Goal: Task Accomplishment & Management: Manage account settings

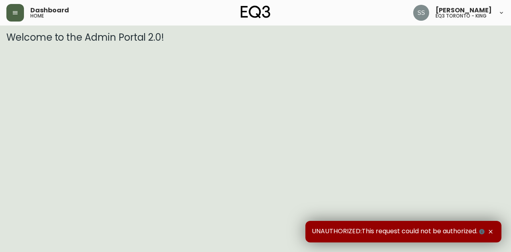
click at [15, 13] on icon "button" at bounding box center [15, 13] width 6 height 6
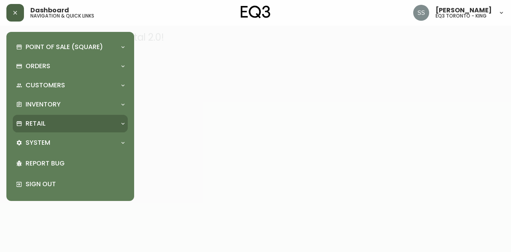
click at [76, 126] on div "Retail" at bounding box center [66, 123] width 101 height 9
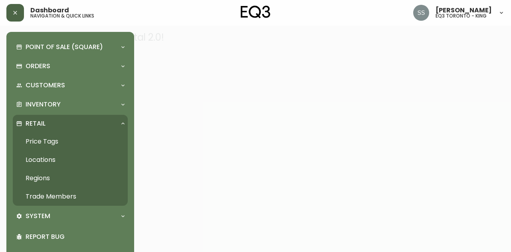
click at [75, 197] on link "Trade Members" at bounding box center [70, 197] width 115 height 18
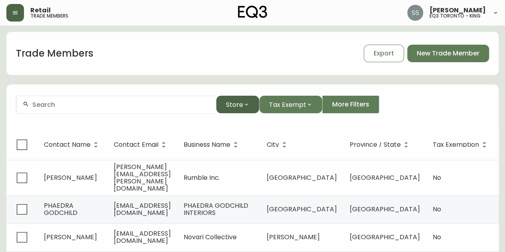
click at [245, 99] on button "Store" at bounding box center [237, 105] width 43 height 18
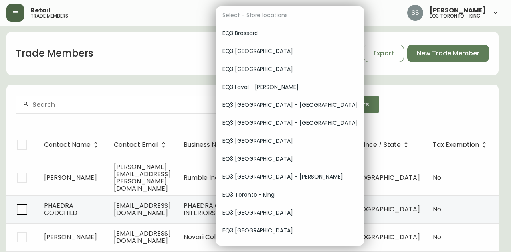
click at [279, 87] on span "EQ3 Laval - [PERSON_NAME]" at bounding box center [289, 87] width 135 height 8
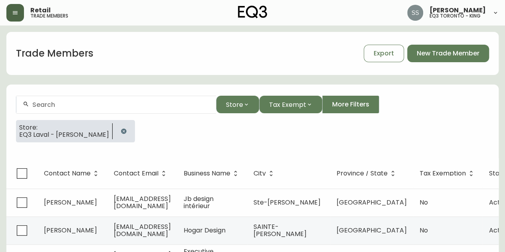
click at [116, 134] on button "button" at bounding box center [124, 131] width 16 height 16
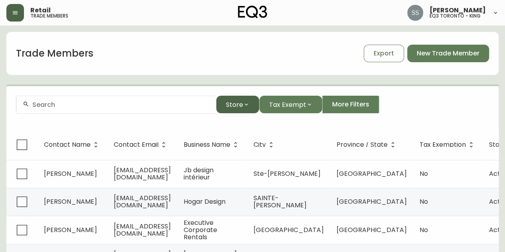
click at [238, 109] on button "Store" at bounding box center [237, 105] width 43 height 18
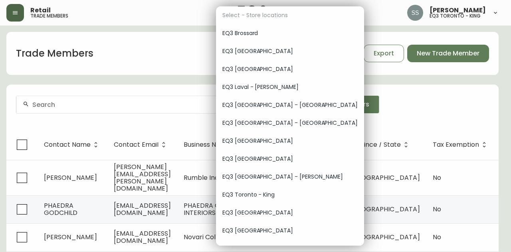
click at [279, 108] on span "EQ3 [GEOGRAPHIC_DATA] - [GEOGRAPHIC_DATA]" at bounding box center [289, 105] width 135 height 8
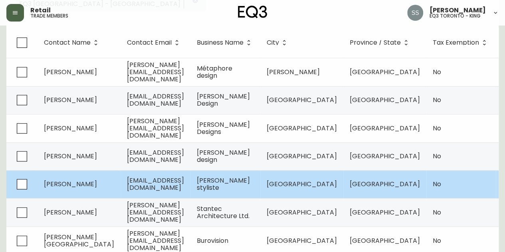
scroll to position [0, 0]
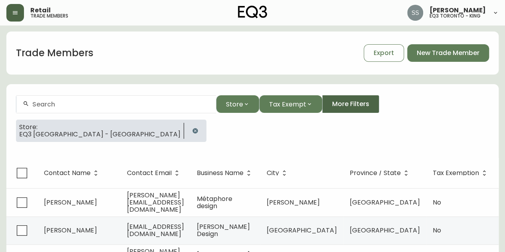
click at [327, 111] on button "More Filters" at bounding box center [350, 104] width 57 height 18
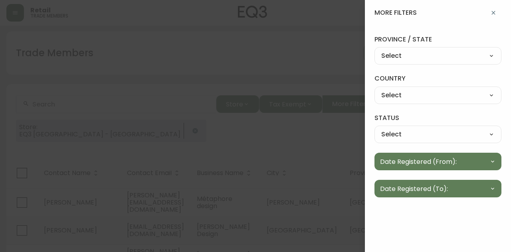
click at [329, 152] on div "province / state Select Select Alabama Alaska Arizona Arkansas California Color…" at bounding box center [438, 117] width 146 height 182
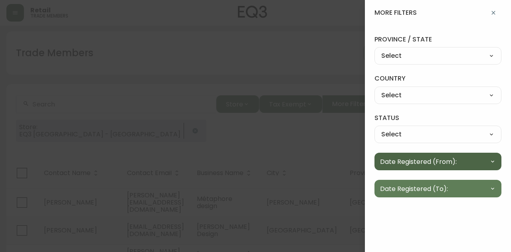
click at [329, 158] on button "Date Registered (From):" at bounding box center [437, 162] width 127 height 18
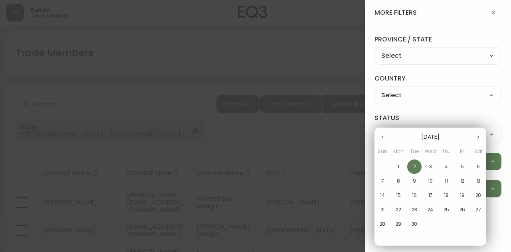
click at [329, 141] on button "button" at bounding box center [382, 137] width 16 height 16
click at [329, 167] on p "1" at bounding box center [462, 166] width 2 height 7
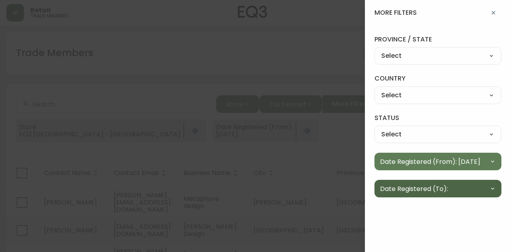
click at [329, 192] on button "Date Registered (To):" at bounding box center [437, 189] width 127 height 18
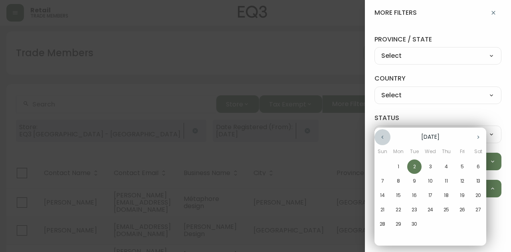
click at [329, 139] on icon "button" at bounding box center [382, 137] width 6 height 6
click at [329, 241] on p "31" at bounding box center [382, 238] width 4 height 7
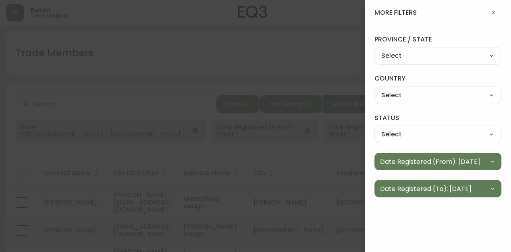
click at [215, 49] on div at bounding box center [255, 126] width 511 height 252
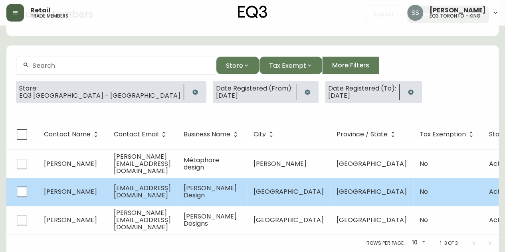
scroll to position [44, 0]
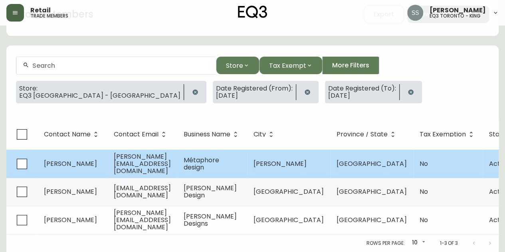
click at [55, 162] on span "[PERSON_NAME]" at bounding box center [70, 163] width 53 height 9
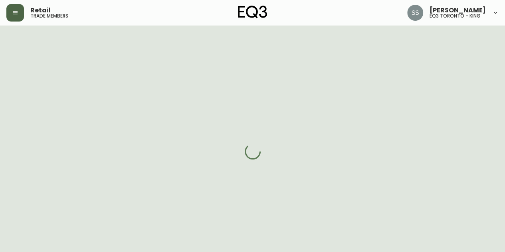
select select "QC"
select select "CA"
select select "CA_FR"
select select "Other"
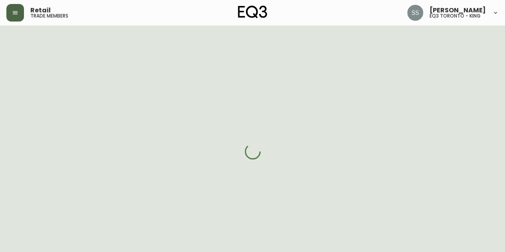
select select "cjw10z96t00bn6gs0dfqi5bhz"
select select "false"
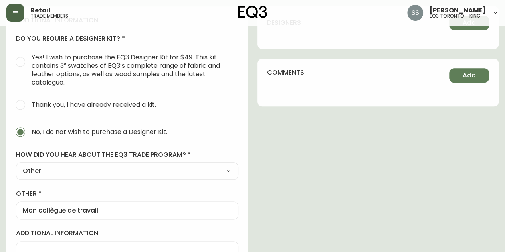
scroll to position [399, 0]
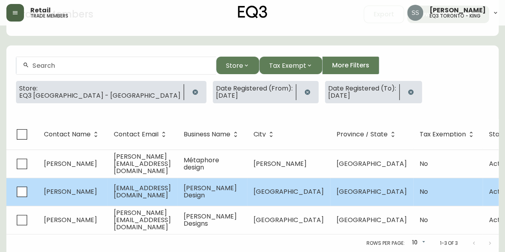
click at [146, 192] on td "oliviafeldmandesign@gmail.com" at bounding box center [142, 192] width 70 height 28
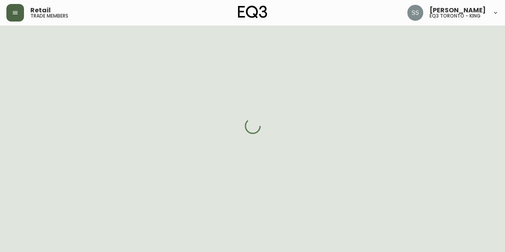
select select "QC"
select select "CA"
select select "CA_EN"
select select "Other"
select select "Interior Designer"
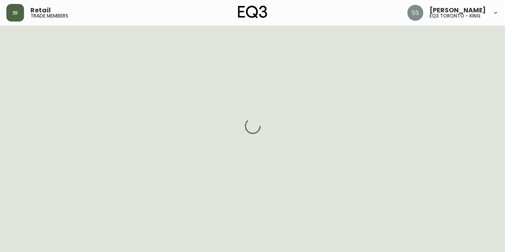
select select "cjw10z96t00bn6gs0dfqi5bhz"
select select "false"
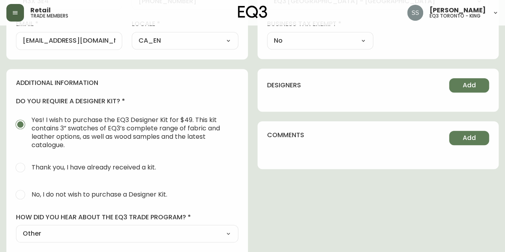
scroll to position [426, 0]
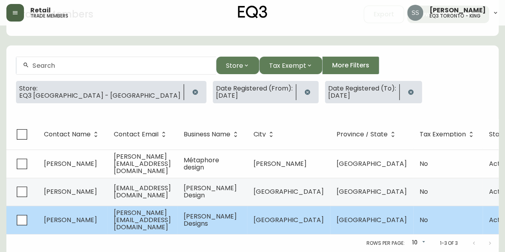
click at [138, 216] on span "caroline@carolinerizzidesign.com" at bounding box center [142, 220] width 57 height 24
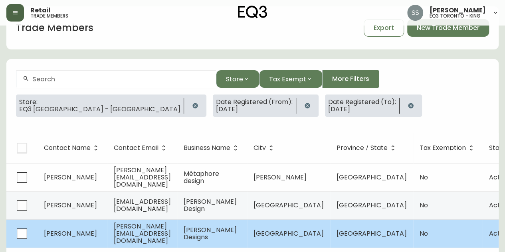
select select "QC"
select select "CA"
select select "CA_FR"
select select "Outreach from a Trade Rep"
select select "Interior Designer"
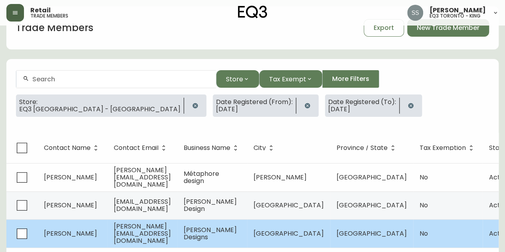
select select "false"
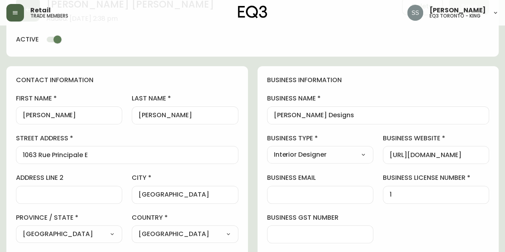
type input "EQ3 [GEOGRAPHIC_DATA] - [GEOGRAPHIC_DATA]"
select select "cjw10z96t00bn6gs0dfqi5bhz"
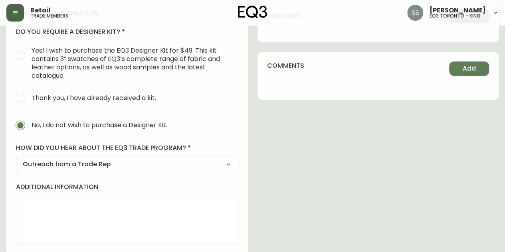
scroll to position [387, 0]
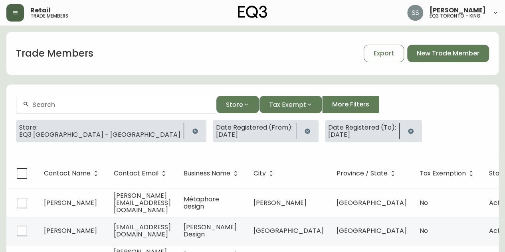
click at [187, 132] on button "button" at bounding box center [195, 131] width 16 height 16
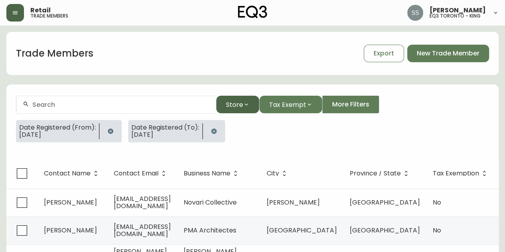
click at [245, 101] on button "Store" at bounding box center [237, 105] width 43 height 18
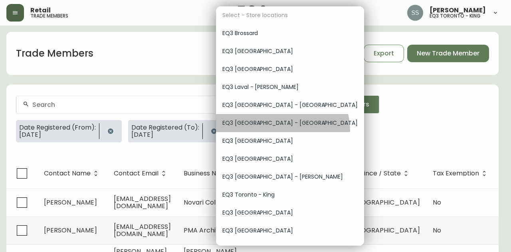
click at [282, 130] on div "EQ3 [GEOGRAPHIC_DATA] - [GEOGRAPHIC_DATA]" at bounding box center [290, 123] width 148 height 18
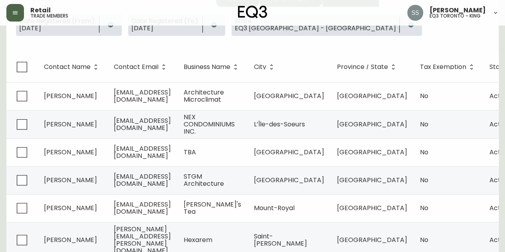
scroll to position [36, 0]
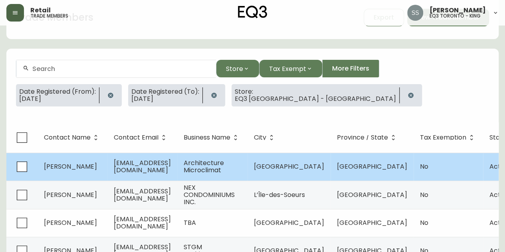
click at [144, 172] on td "[EMAIL_ADDRESS][DOMAIN_NAME]" at bounding box center [142, 167] width 70 height 28
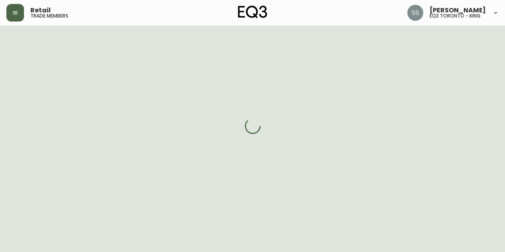
select select "QC"
select select "CA"
select select "CA_EN"
select select "Outreach from a Trade Rep"
select select "Architect"
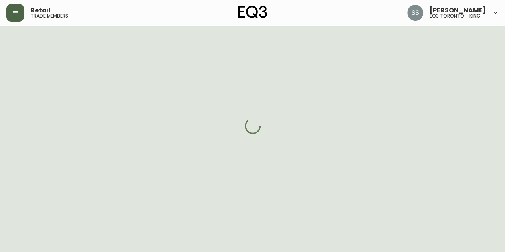
select select "cjw10z96t00cw6gs04aeyfqxf"
select select "false"
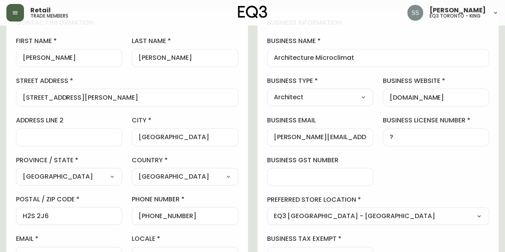
scroll to position [28, 0]
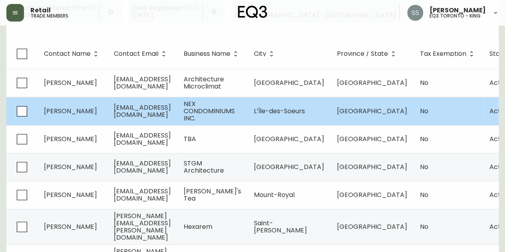
click at [125, 113] on span "[EMAIL_ADDRESS][DOMAIN_NAME]" at bounding box center [142, 111] width 57 height 16
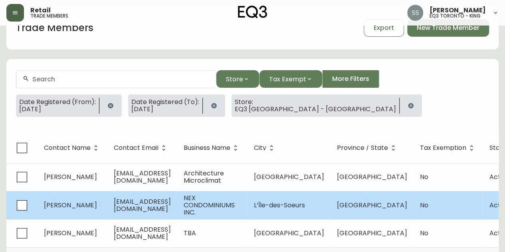
select select "QC"
select select "CA"
select select "CA_EN"
select select "Outreach from a Trade Rep"
select select "Contractor"
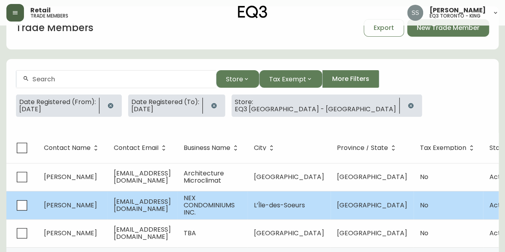
select select "false"
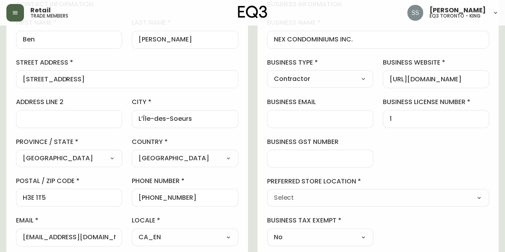
type input "EQ3 [GEOGRAPHIC_DATA] - [GEOGRAPHIC_DATA]"
select select "cjw10z96t00cw6gs04aeyfqxf"
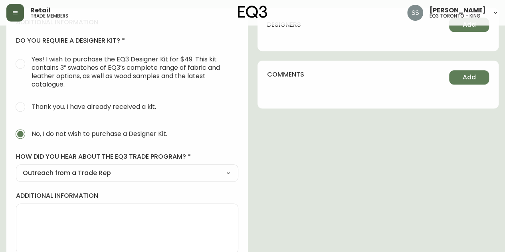
scroll to position [387, 0]
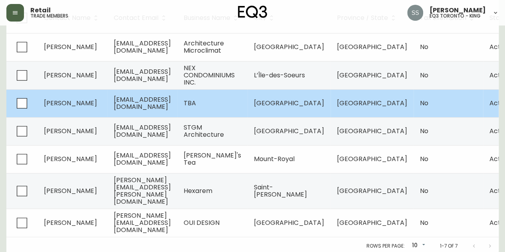
click at [107, 106] on td "[PERSON_NAME]" at bounding box center [73, 103] width 70 height 28
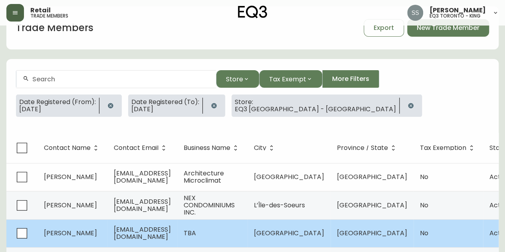
select select "QC"
select select "CA"
select select "CA_EN"
select select "Outreach from a Trade Rep"
select select "Architect"
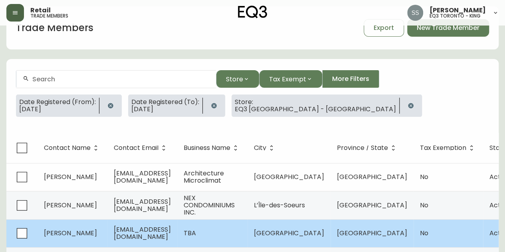
select select "false"
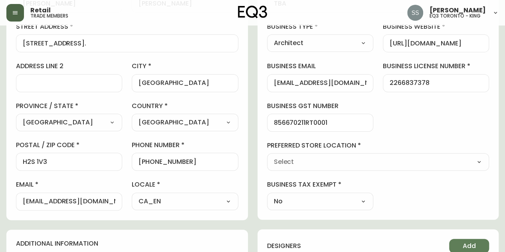
type input "EQ3 [GEOGRAPHIC_DATA] - [GEOGRAPHIC_DATA]"
select select "cjw10z96t00cw6gs04aeyfqxf"
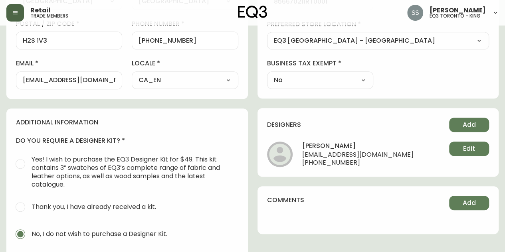
scroll to position [387, 0]
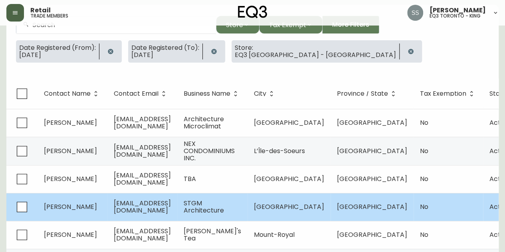
click at [142, 205] on span "[EMAIL_ADDRESS][DOMAIN_NAME]" at bounding box center [142, 207] width 57 height 16
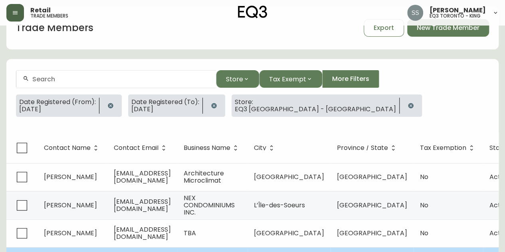
select select "QC"
select select "CA"
select select "CA_FR"
select select "Outreach from a Trade Rep"
select select "Interior Designer"
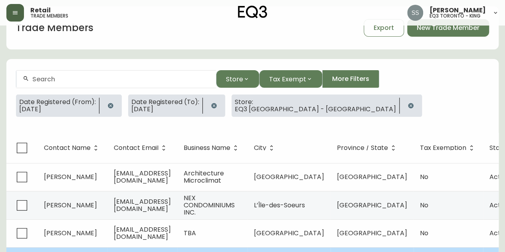
select select "false"
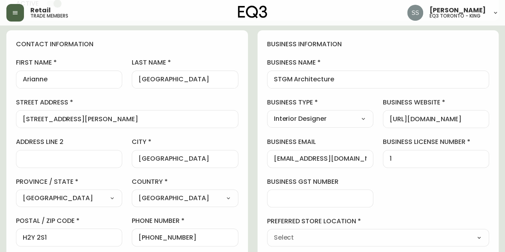
type input "EQ3 [GEOGRAPHIC_DATA] - [GEOGRAPHIC_DATA]"
select select "cjw10z96t00cw6gs04aeyfqxf"
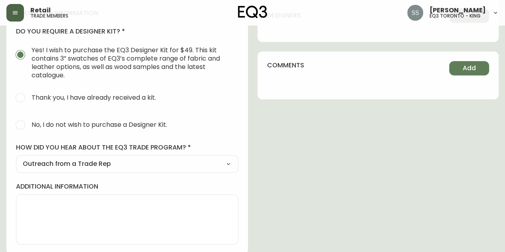
scroll to position [387, 0]
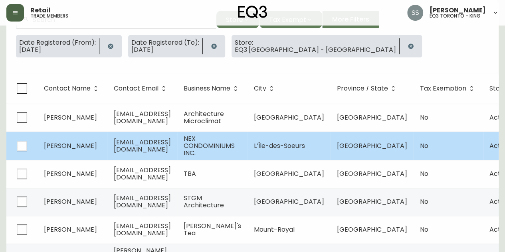
scroll to position [156, 0]
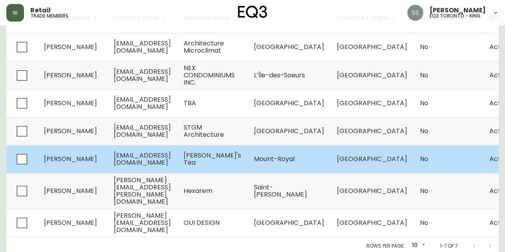
click at [133, 162] on span "[EMAIL_ADDRESS][DOMAIN_NAME]" at bounding box center [142, 159] width 57 height 16
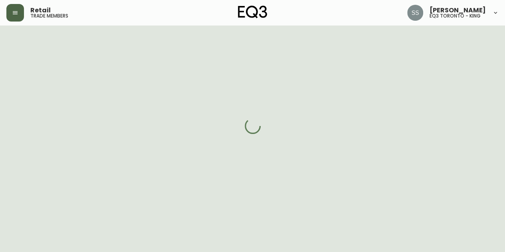
select select "QC"
select select "CA"
select select "CA_EN"
select select "Outreach from a Trade Rep"
select select "Hospitality"
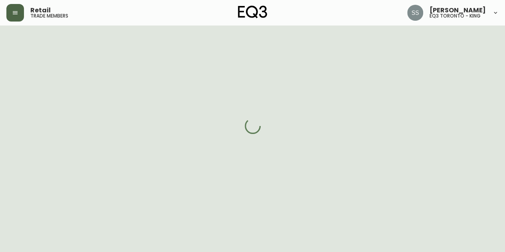
select select "cjw10z96t00cw6gs04aeyfqxf"
select select "false"
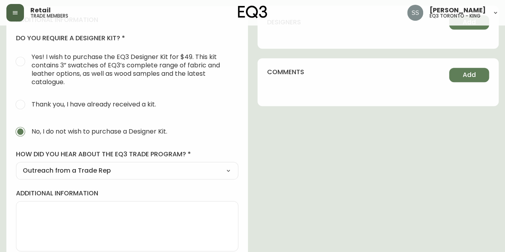
scroll to position [387, 0]
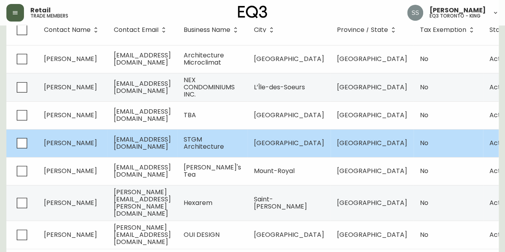
scroll to position [156, 0]
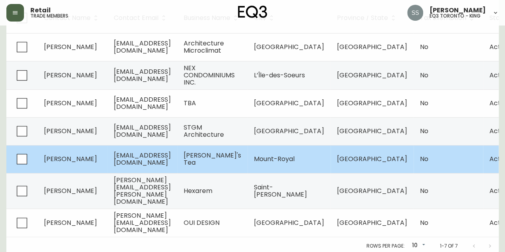
click at [79, 161] on span "[PERSON_NAME]" at bounding box center [70, 158] width 53 height 9
select select "QC"
select select "CA"
select select "CA_EN"
select select "Outreach from a Trade Rep"
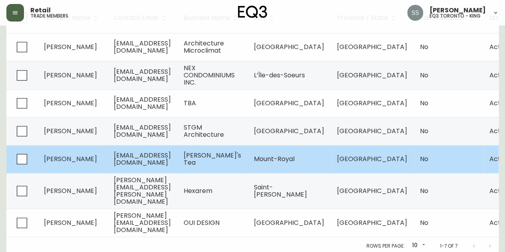
select select "Hospitality"
select select "cjw10z96t00cw6gs04aeyfqxf"
select select "false"
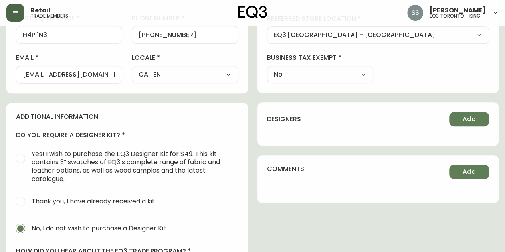
scroll to position [387, 0]
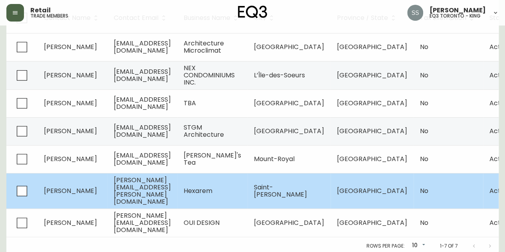
click at [101, 182] on td "[PERSON_NAME]" at bounding box center [73, 191] width 70 height 36
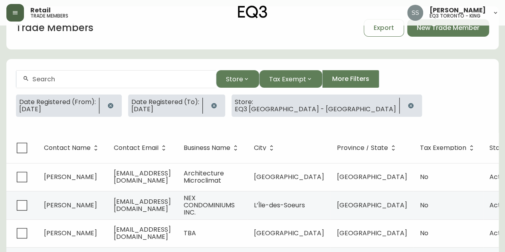
select select "QC"
select select "CA"
select select "CA_FR"
select select "Other"
select select "Contractor"
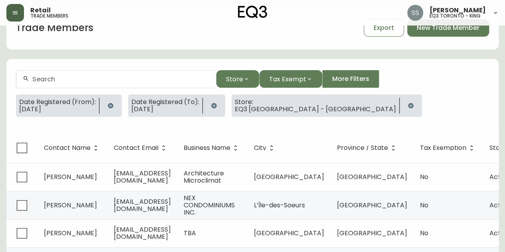
select select "false"
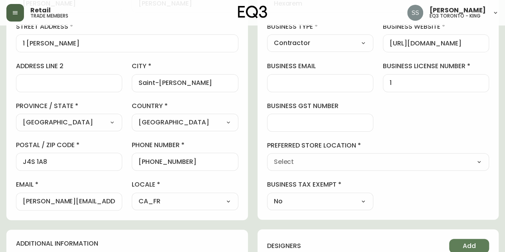
type input "EQ3 [GEOGRAPHIC_DATA] - [GEOGRAPHIC_DATA]"
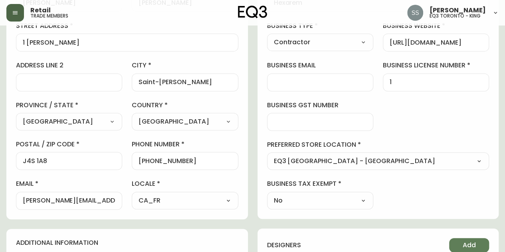
select select "cjw10z96t00cw6gs04aeyfqxf"
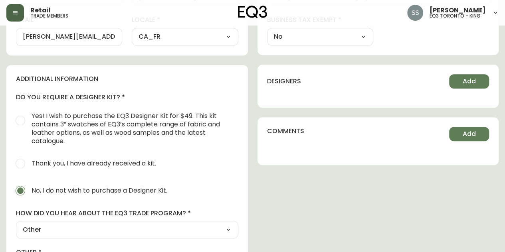
scroll to position [395, 0]
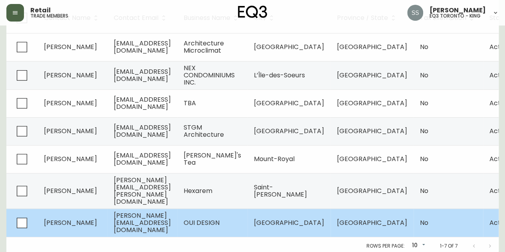
scroll to position [0, 0]
click at [130, 213] on span "[PERSON_NAME][EMAIL_ADDRESS][DOMAIN_NAME]" at bounding box center [141, 223] width 57 height 24
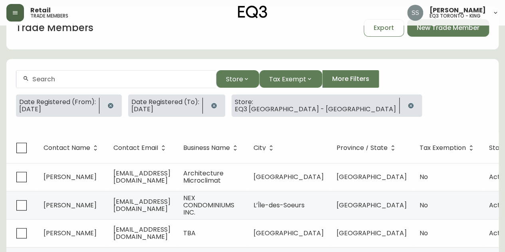
select select "QC"
select select "CA"
select select "CA_EN"
select select "Other"
select select "Interior Designer"
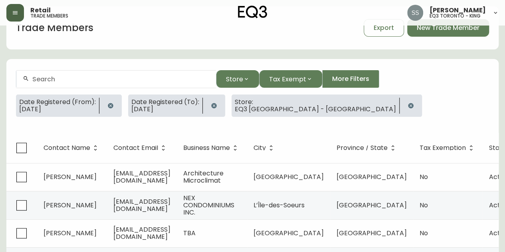
select select "false"
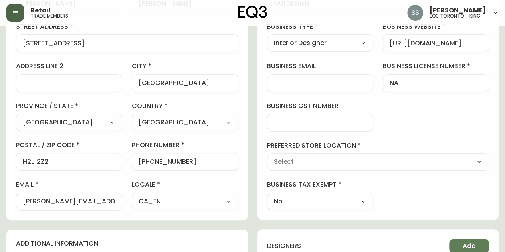
type input "EQ3 [GEOGRAPHIC_DATA] - [GEOGRAPHIC_DATA]"
select select "cjw10z96t00cw6gs04aeyfqxf"
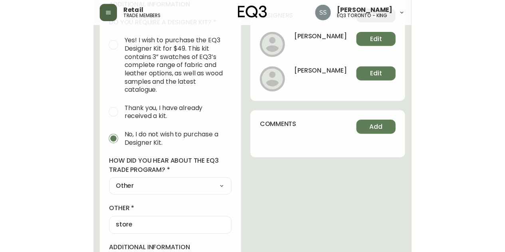
scroll to position [395, 0]
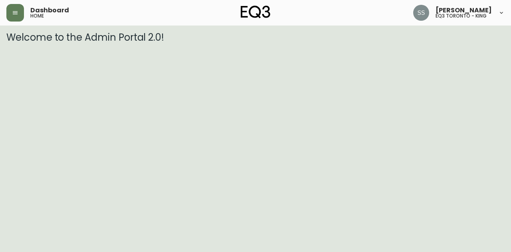
click at [12, 11] on icon "button" at bounding box center [15, 13] width 6 height 6
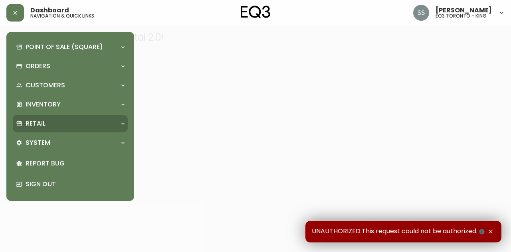
click at [75, 124] on div "Retail" at bounding box center [66, 123] width 101 height 9
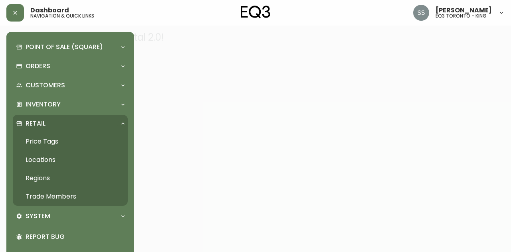
click at [67, 192] on link "Trade Members" at bounding box center [70, 197] width 115 height 18
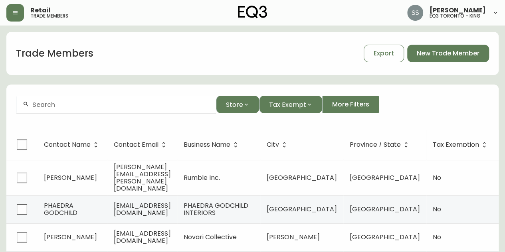
click at [117, 100] on div at bounding box center [115, 105] width 199 height 18
paste input "[PERSON_NAME]-FRANCE [PERSON_NAME]"
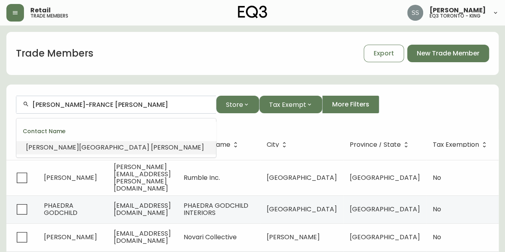
click at [110, 144] on li "[PERSON_NAME]-France [PERSON_NAME]" at bounding box center [115, 148] width 199 height 14
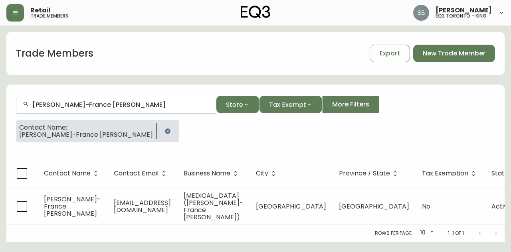
click at [160, 127] on button "button" at bounding box center [168, 131] width 16 height 16
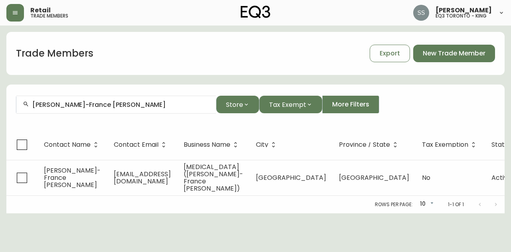
drag, startPoint x: 109, startPoint y: 103, endPoint x: 0, endPoint y: 59, distance: 116.9
click at [0, 67] on main "Trade Members Export New Trade Member [PERSON_NAME]-[GEOGRAPHIC_DATA] [PERSON_N…" at bounding box center [255, 120] width 511 height 188
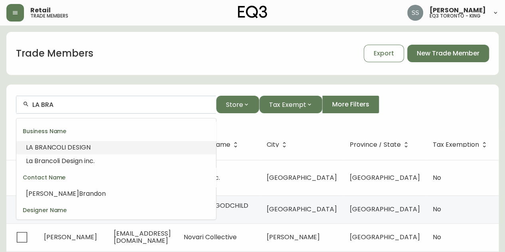
click at [77, 146] on span "NCOLI DESIGN" at bounding box center [68, 147] width 43 height 9
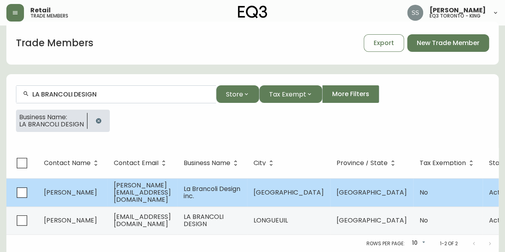
scroll to position [16, 0]
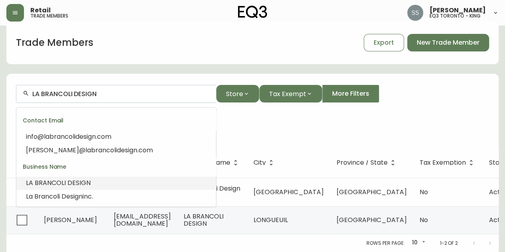
drag, startPoint x: 102, startPoint y: 89, endPoint x: 0, endPoint y: 76, distance: 102.5
click at [0, 76] on main "Trade Members Export New Trade Member LA BRANCOLI DESIGN Store Tax Exempt More …" at bounding box center [252, 133] width 505 height 237
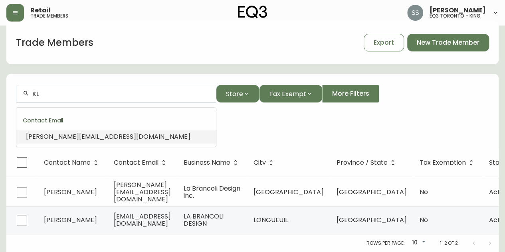
type input "K"
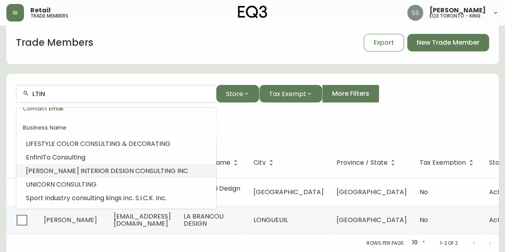
scroll to position [40, 0]
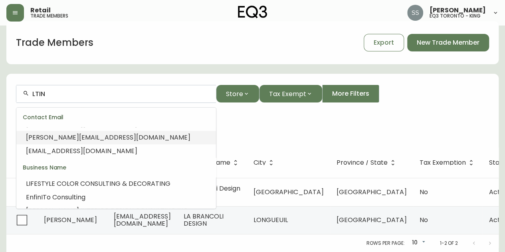
type input "LTIN"
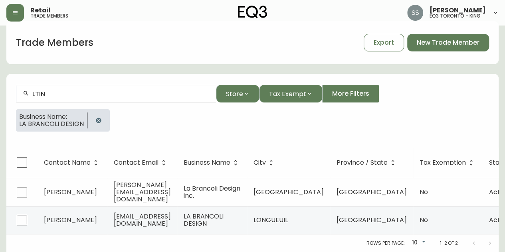
click at [166, 74] on div at bounding box center [252, 75] width 492 height 2
click at [97, 122] on button "button" at bounding box center [99, 121] width 16 height 16
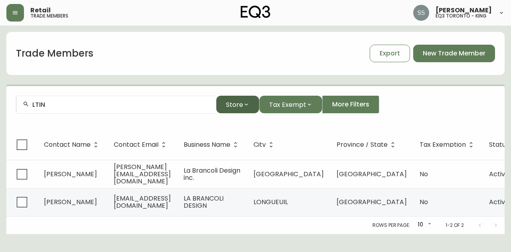
click at [235, 109] on span "Store" at bounding box center [234, 105] width 17 height 10
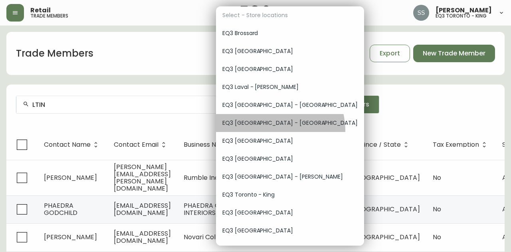
click at [279, 130] on div "EQ3 [GEOGRAPHIC_DATA] - [GEOGRAPHIC_DATA]" at bounding box center [290, 123] width 148 height 18
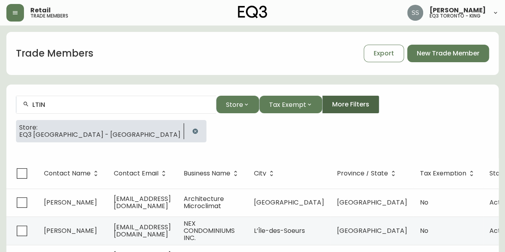
click at [349, 101] on span "More Filters" at bounding box center [350, 104] width 37 height 9
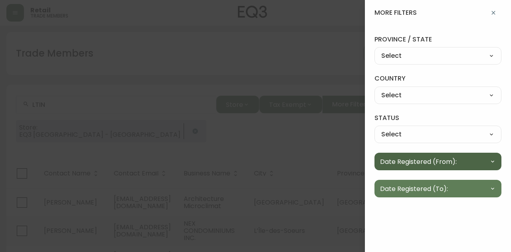
click at [405, 164] on span "Date Registered (From):" at bounding box center [418, 162] width 77 height 10
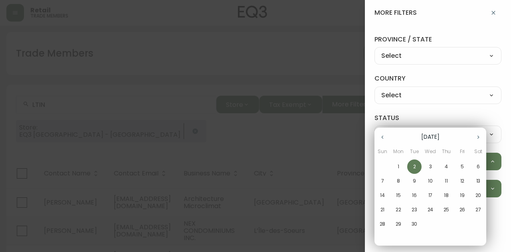
click at [385, 137] on button "button" at bounding box center [382, 137] width 16 height 16
click at [461, 173] on button "1" at bounding box center [462, 167] width 14 height 14
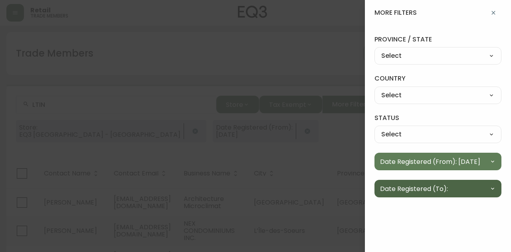
click at [480, 189] on button "Date Registered (To):" at bounding box center [437, 189] width 127 height 18
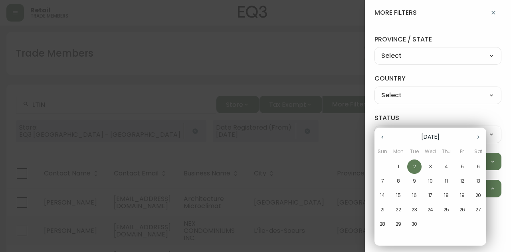
click at [384, 140] on icon "button" at bounding box center [382, 137] width 6 height 6
click at [383, 238] on p "31" at bounding box center [382, 238] width 4 height 7
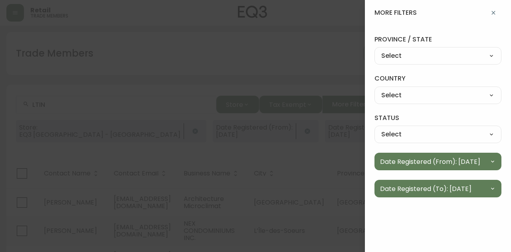
click at [271, 146] on div at bounding box center [255, 126] width 511 height 252
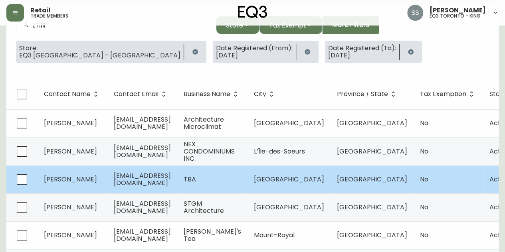
scroll to position [80, 0]
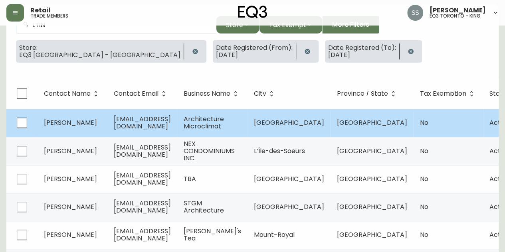
click at [83, 117] on td "[PERSON_NAME]" at bounding box center [73, 123] width 70 height 28
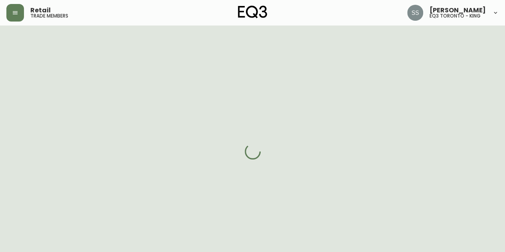
select select "QC"
select select "CA"
select select "CA_EN"
select select "Outreach from a Trade Rep"
select select "Architect"
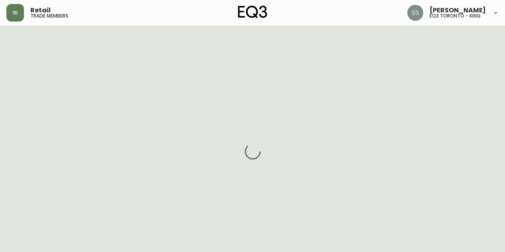
select select "cjw10z96t00cw6gs04aeyfqxf"
select select "false"
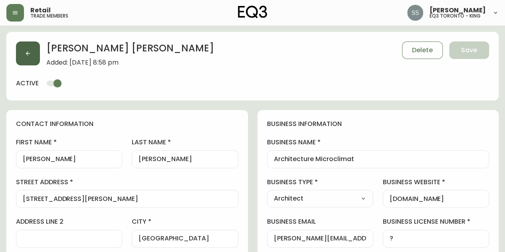
click at [23, 50] on button "button" at bounding box center [28, 53] width 24 height 24
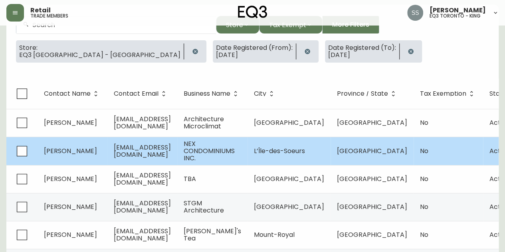
click at [134, 157] on td "[EMAIL_ADDRESS][DOMAIN_NAME]" at bounding box center [142, 151] width 70 height 28
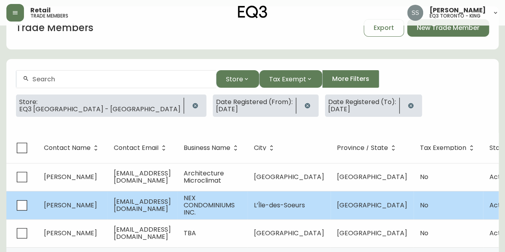
select select "QC"
select select "CA"
select select "CA_EN"
select select "Outreach from a Trade Rep"
select select "Contractor"
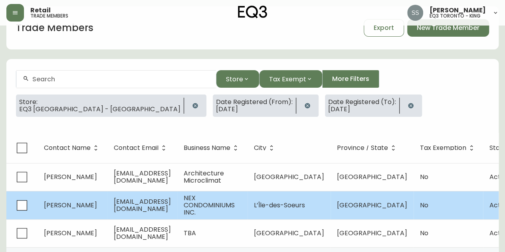
select select "false"
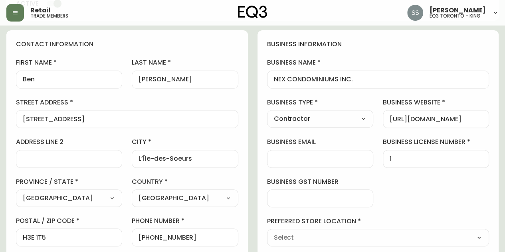
type input "EQ3 [GEOGRAPHIC_DATA] - [GEOGRAPHIC_DATA]"
select select "cjw10z96t00cw6gs04aeyfqxf"
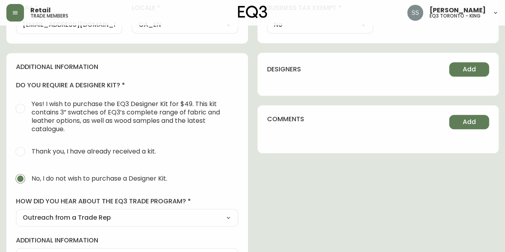
scroll to position [387, 0]
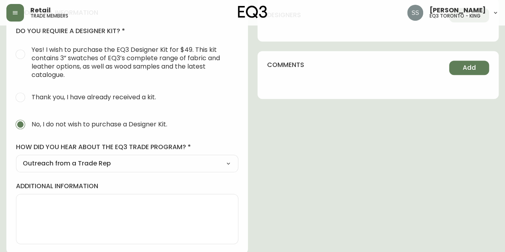
click at [213, 163] on select "Select Social Media Advertisement Trade Show Outreach from a Trade Rep Other" at bounding box center [127, 164] width 222 height 12
select select "Other"
click at [16, 158] on select "Select Social Media Advertisement Trade Show Outreach from a Trade Rep Other" at bounding box center [127, 164] width 222 height 12
type input "Other"
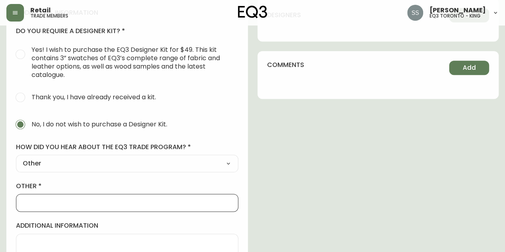
click at [66, 203] on input "other" at bounding box center [127, 203] width 209 height 8
click at [206, 201] on input "other" at bounding box center [127, 203] width 209 height 8
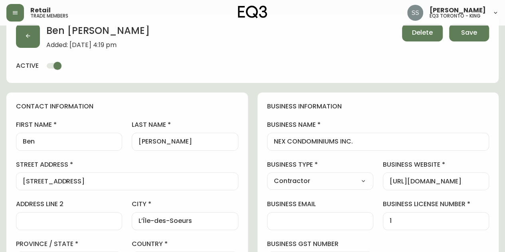
scroll to position [0, 0]
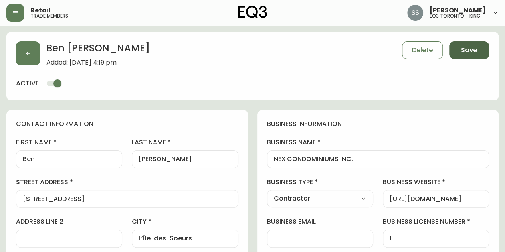
type input "REFERAL FROM [PERSON_NAME]"
click at [466, 55] on span "Save" at bounding box center [469, 50] width 16 height 9
type input "Other"
select select "Other"
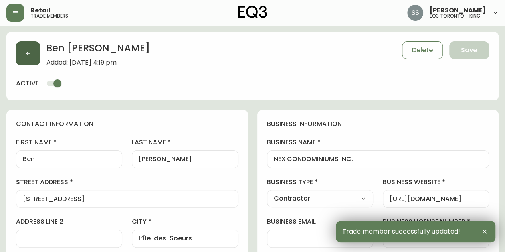
click at [32, 60] on button "button" at bounding box center [28, 53] width 24 height 24
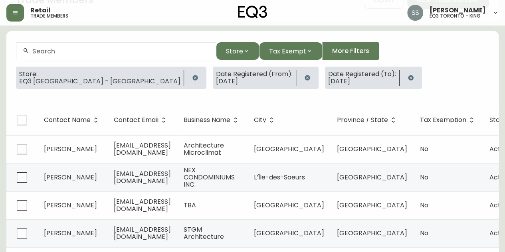
scroll to position [120, 0]
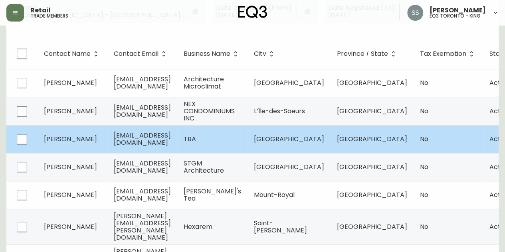
click at [120, 136] on span "[EMAIL_ADDRESS][DOMAIN_NAME]" at bounding box center [142, 139] width 57 height 16
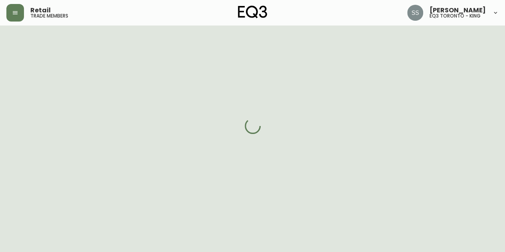
select select "QC"
select select "CA"
select select "CA_EN"
select select "Outreach from a Trade Rep"
select select "Architect"
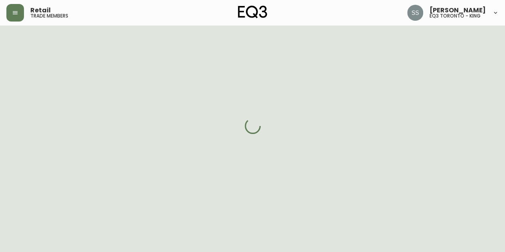
select select "cjw10z96t00cw6gs04aeyfqxf"
select select "false"
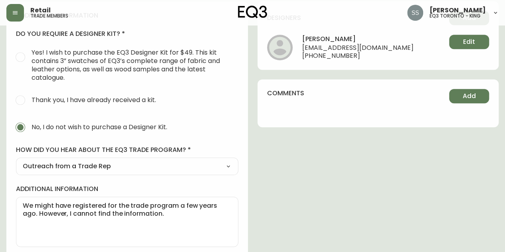
scroll to position [387, 0]
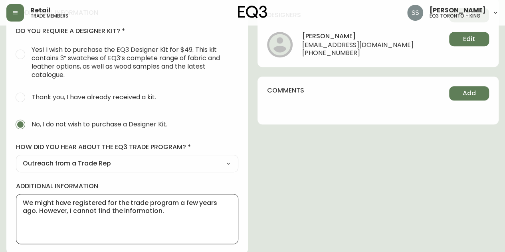
drag, startPoint x: 184, startPoint y: 218, endPoint x: 12, endPoint y: 202, distance: 171.9
click at [12, 202] on div "additional information do you require a designer kit? Yes! I wish to purchase t…" at bounding box center [126, 126] width 241 height 255
click at [184, 171] on div "additional information do you require a designer kit? Yes! I wish to purchase t…" at bounding box center [126, 126] width 241 height 255
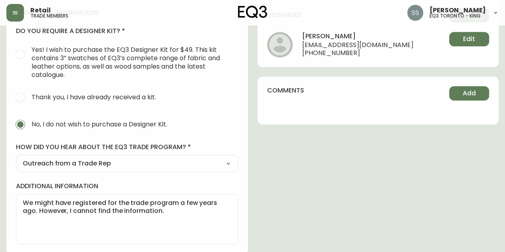
click at [182, 163] on select "Select Social Media Advertisement Trade Show Outreach from a Trade Rep Other" at bounding box center [127, 164] width 222 height 12
select select "Other"
click at [16, 158] on select "Select Social Media Advertisement Trade Show Outreach from a Trade Rep Other" at bounding box center [127, 164] width 222 height 12
type input "Other"
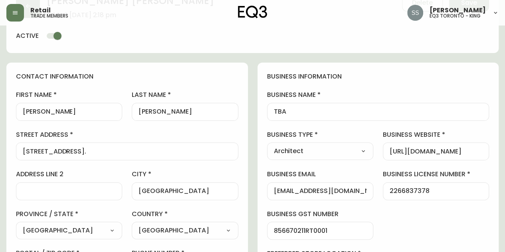
scroll to position [0, 0]
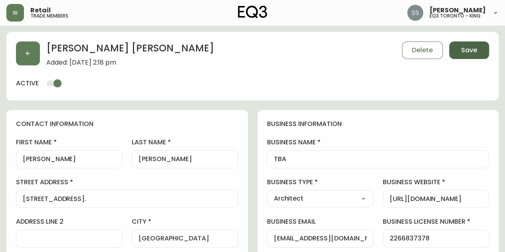
click at [468, 55] on button "Save" at bounding box center [469, 50] width 40 height 18
click at [26, 52] on icon "button" at bounding box center [28, 53] width 6 height 6
click at [458, 50] on button "Save" at bounding box center [469, 50] width 40 height 18
click at [464, 52] on span "Save" at bounding box center [469, 50] width 16 height 9
click at [469, 52] on span "Save" at bounding box center [469, 50] width 16 height 9
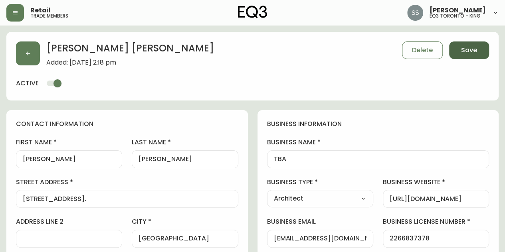
click at [469, 52] on span "Save" at bounding box center [469, 50] width 16 height 9
click at [468, 52] on span "Save" at bounding box center [469, 50] width 16 height 9
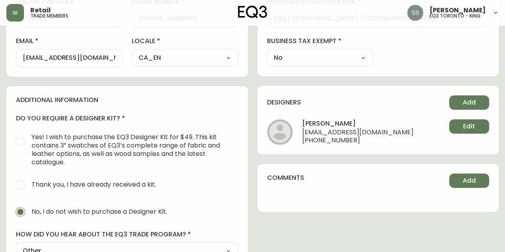
scroll to position [399, 0]
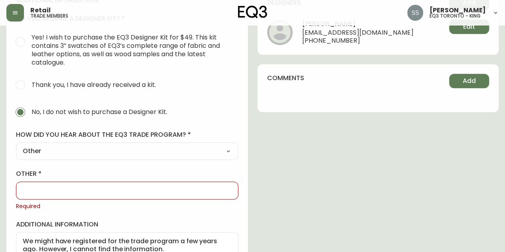
click at [104, 187] on input "other" at bounding box center [127, 191] width 209 height 8
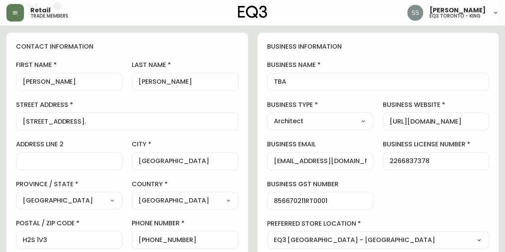
scroll to position [0, 0]
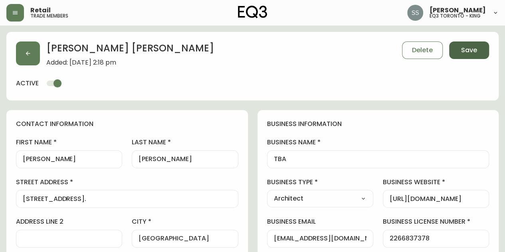
type input "OLD CLIENT"
click at [466, 55] on button "Save" at bounding box center [469, 50] width 40 height 18
type input "Other"
select select "Other"
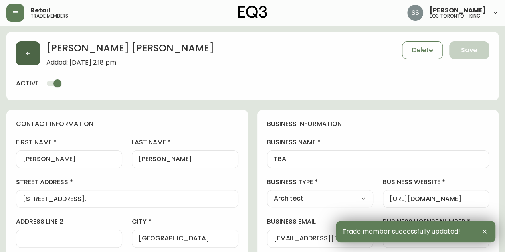
click at [26, 57] on button "button" at bounding box center [28, 53] width 24 height 24
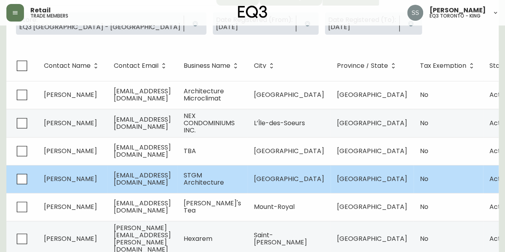
scroll to position [120, 0]
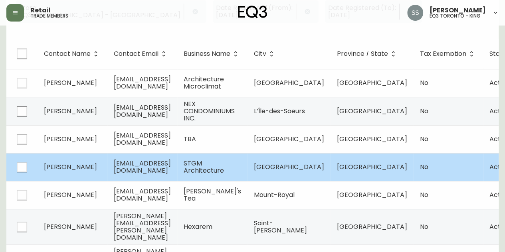
click at [125, 167] on span "[EMAIL_ADDRESS][DOMAIN_NAME]" at bounding box center [142, 167] width 57 height 16
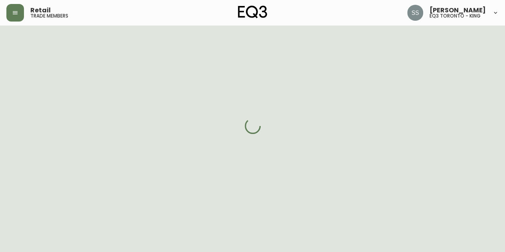
select select "QC"
select select "CA"
select select "CA_FR"
select select "Outreach from a Trade Rep"
select select "Interior Designer"
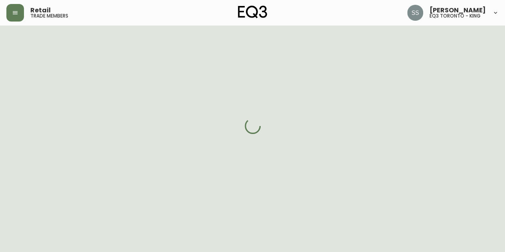
select select "cjw10z96t00cw6gs04aeyfqxf"
select select "false"
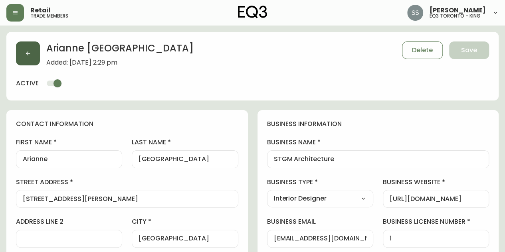
click at [32, 52] on button "button" at bounding box center [28, 53] width 24 height 24
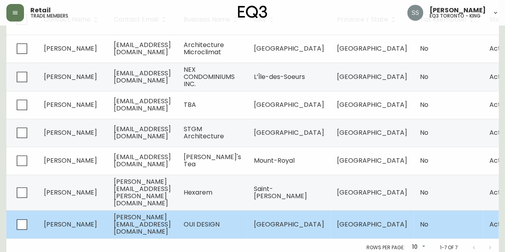
scroll to position [156, 0]
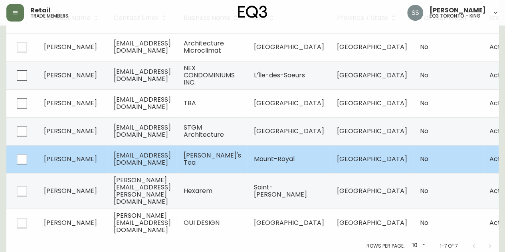
click at [151, 155] on span "[EMAIL_ADDRESS][DOMAIN_NAME]" at bounding box center [142, 159] width 57 height 16
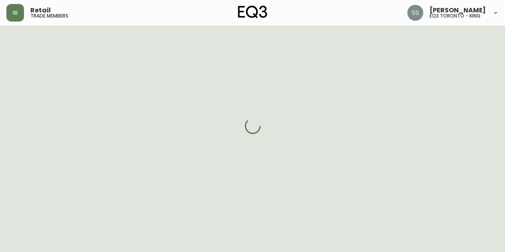
select select "QC"
select select "CA"
select select "CA_EN"
select select "Outreach from a Trade Rep"
select select "Hospitality"
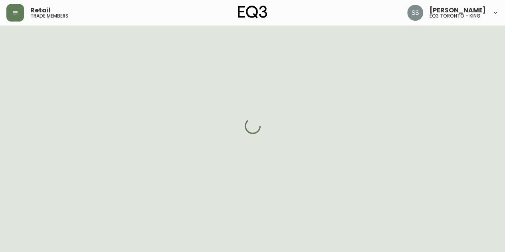
select select "cjw10z96t00cw6gs04aeyfqxf"
select select "false"
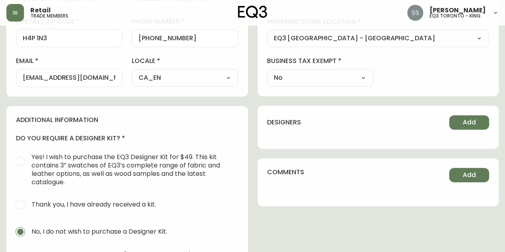
scroll to position [387, 0]
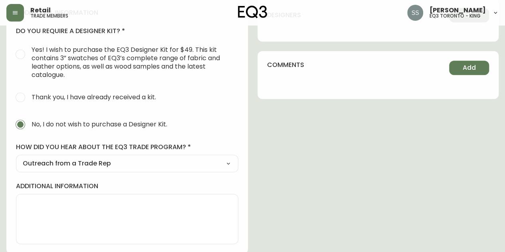
click at [200, 161] on select "Select Social Media Advertisement Trade Show Outreach from a Trade Rep Other" at bounding box center [127, 164] width 222 height 12
select select "Other"
click at [16, 158] on select "Select Social Media Advertisement Trade Show Outreach from a Trade Rep Other" at bounding box center [127, 164] width 222 height 12
type input "Other"
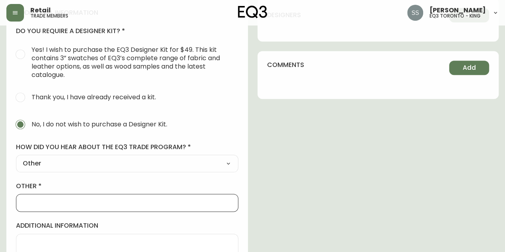
click at [93, 204] on input "other" at bounding box center [127, 203] width 209 height 8
type input "PHONE IN"
click at [110, 182] on label "other" at bounding box center [127, 186] width 222 height 9
click at [110, 199] on input "PHONE IN" at bounding box center [127, 203] width 209 height 8
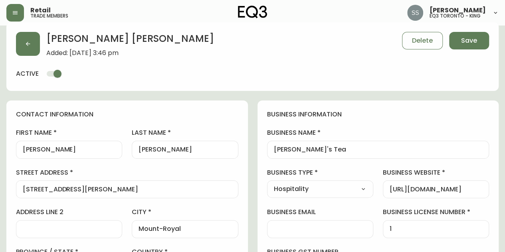
scroll to position [0, 0]
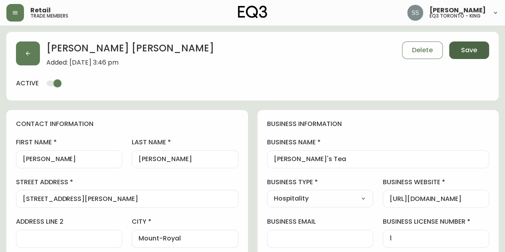
click at [467, 51] on span "Save" at bounding box center [469, 50] width 16 height 9
select select
type input "Other"
select select "Other"
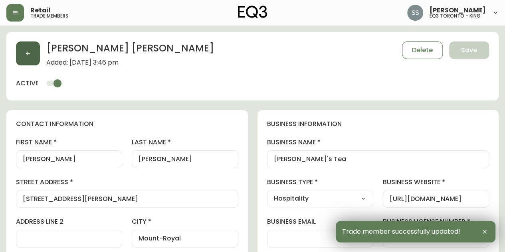
click at [29, 55] on icon "button" at bounding box center [28, 53] width 6 height 6
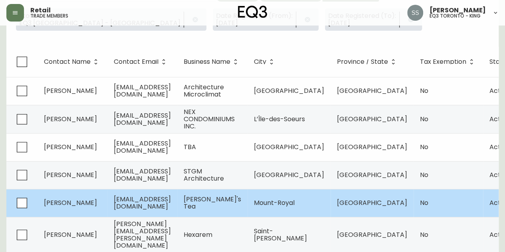
scroll to position [156, 0]
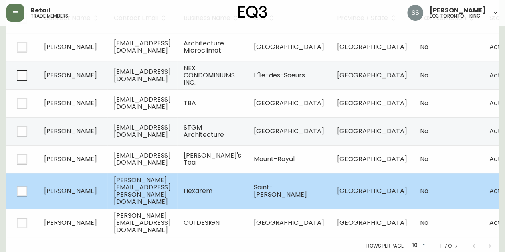
click at [166, 185] on span "[PERSON_NAME][EMAIL_ADDRESS][PERSON_NAME][DOMAIN_NAME]" at bounding box center [142, 191] width 57 height 31
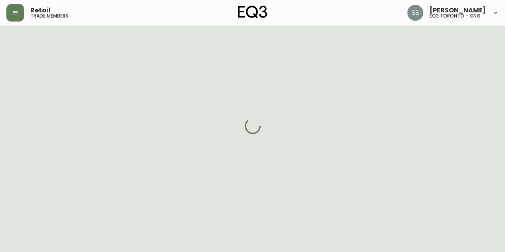
select select "QC"
select select "CA"
select select "CA_FR"
select select "Other"
select select "Contractor"
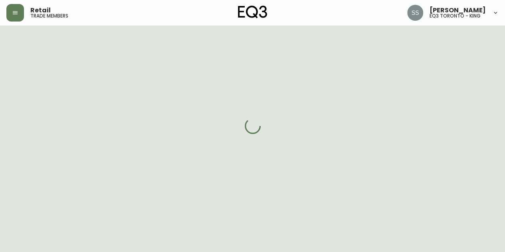
select select "false"
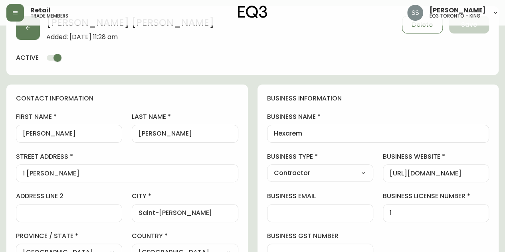
type input "EQ3 [GEOGRAPHIC_DATA] - [GEOGRAPHIC_DATA]"
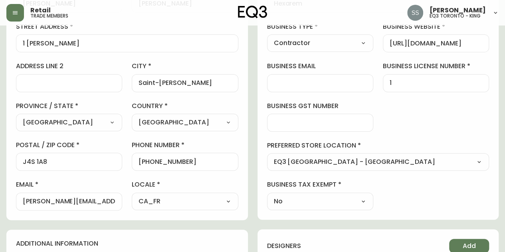
select select "cjw10z96t00cw6gs04aeyfqxf"
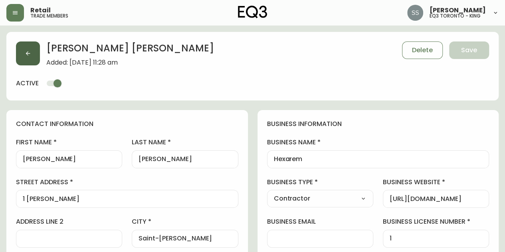
click at [28, 57] on button "button" at bounding box center [28, 53] width 24 height 24
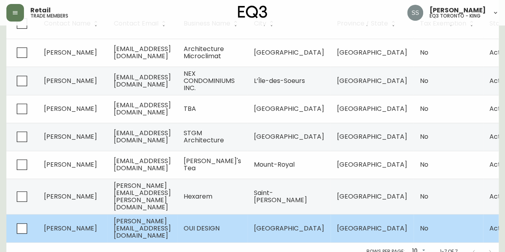
scroll to position [156, 0]
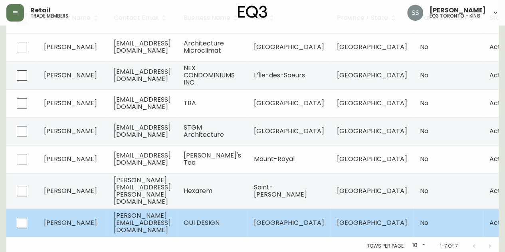
click at [134, 221] on td "[PERSON_NAME][EMAIL_ADDRESS][DOMAIN_NAME]" at bounding box center [142, 223] width 70 height 28
select select "QC"
select select "CA"
select select "CA_EN"
select select "Other"
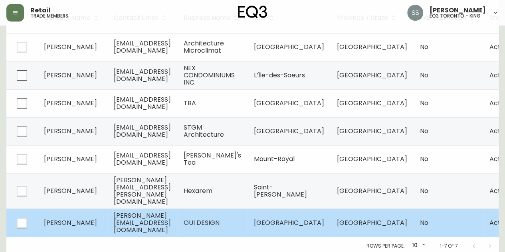
select select "Interior Designer"
select select "false"
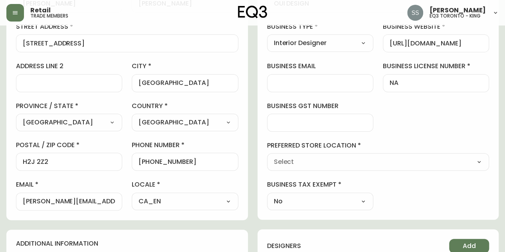
type input "EQ3 [GEOGRAPHIC_DATA] - [GEOGRAPHIC_DATA]"
select select "cjw10z96t00cw6gs04aeyfqxf"
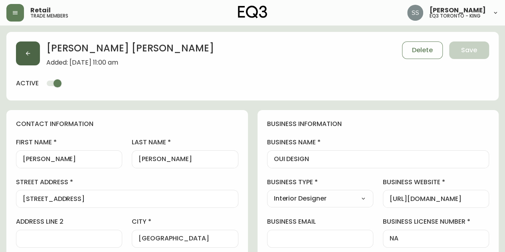
click at [19, 59] on button "button" at bounding box center [28, 53] width 24 height 24
select select "QC"
select select "CA"
select select "CA_EN"
select select "Other"
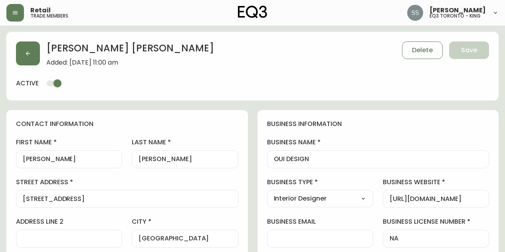
select select "Interior Designer"
select select "cjw10z96t00cw6gs04aeyfqxf"
select select "false"
select select "QC"
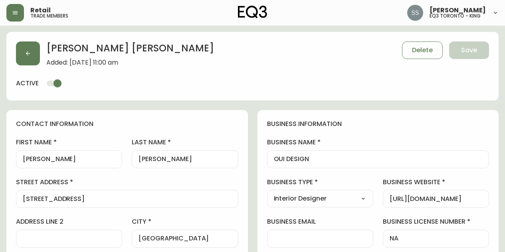
select select "CA"
select select "CA_EN"
select select "Other"
select select "Interior Designer"
select select "cjw10z96t00cw6gs04aeyfqxf"
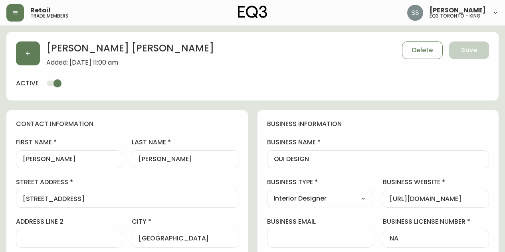
select select "false"
